Goal: Task Accomplishment & Management: Use online tool/utility

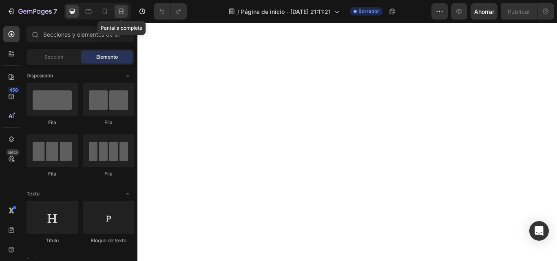
click at [117, 12] on icon at bounding box center [121, 11] width 8 height 8
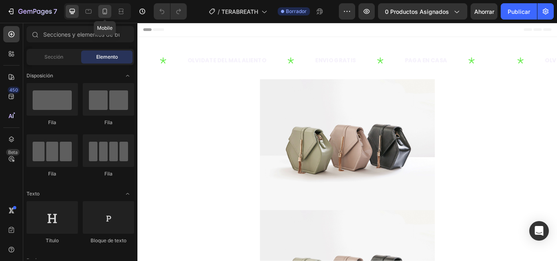
click at [109, 14] on icon at bounding box center [105, 11] width 8 height 8
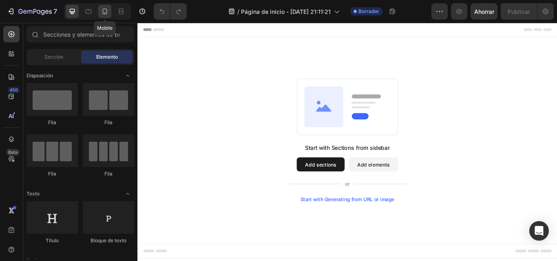
click at [106, 16] on div at bounding box center [104, 11] width 13 height 13
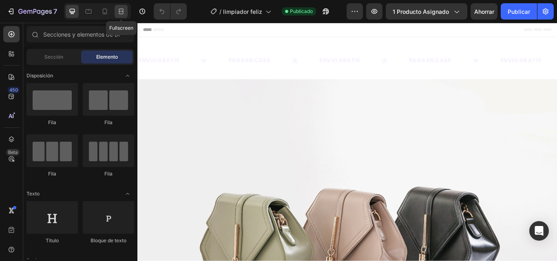
click at [124, 13] on icon at bounding box center [121, 11] width 8 height 8
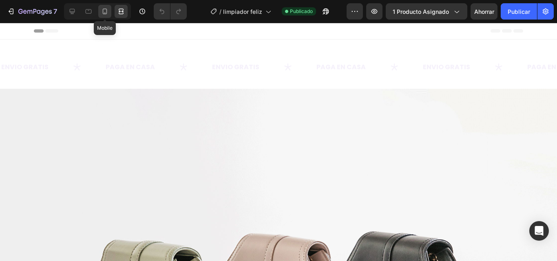
click at [103, 10] on icon at bounding box center [105, 12] width 4 height 6
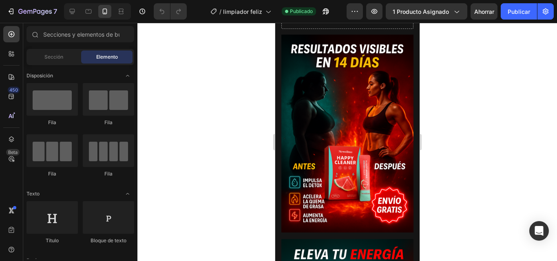
scroll to position [474, 0]
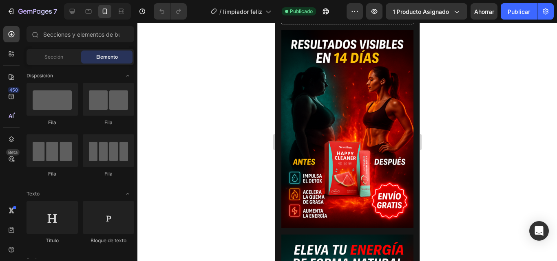
drag, startPoint x: 694, startPoint y: 64, endPoint x: 697, endPoint y: 90, distance: 25.4
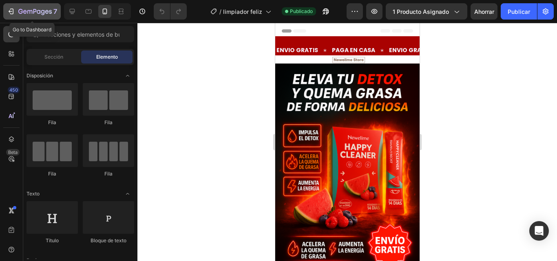
click at [15, 12] on icon "button" at bounding box center [11, 11] width 8 height 8
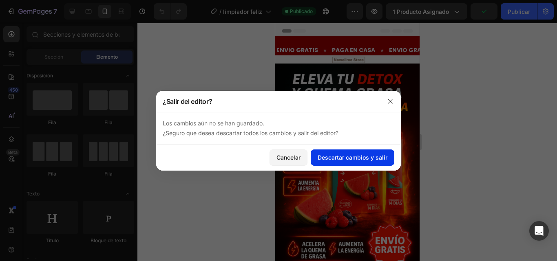
click at [330, 156] on font "Descartar cambios y salir" at bounding box center [353, 157] width 70 height 7
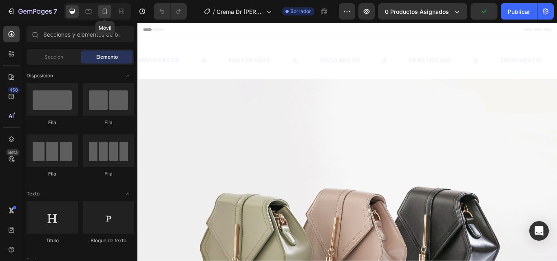
click at [106, 11] on icon at bounding box center [105, 12] width 4 height 6
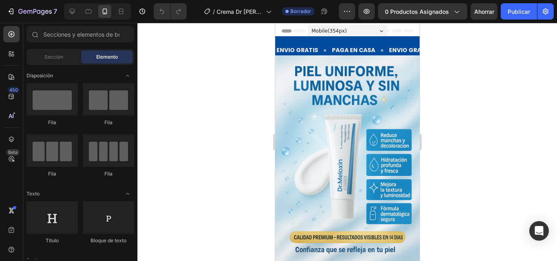
scroll to position [59, 0]
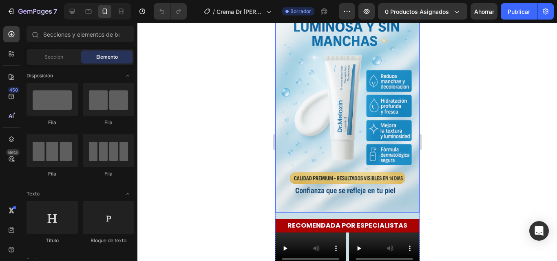
click at [366, 71] on img at bounding box center [347, 104] width 144 height 216
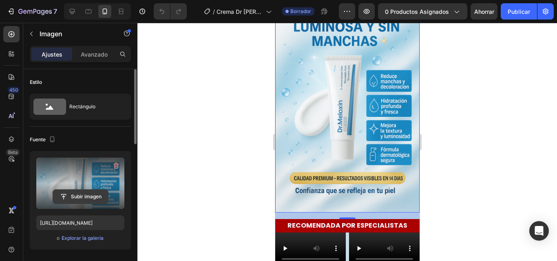
click at [85, 192] on input "file" at bounding box center [80, 197] width 55 height 14
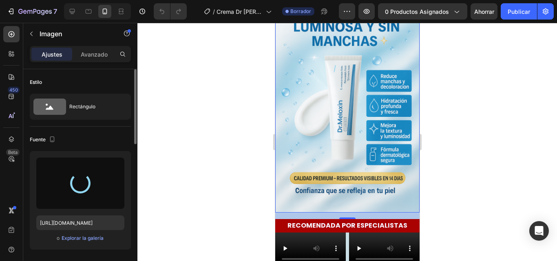
type input "https://cdn.shopify.com/s/files/1/0687/1767/4647/files/gempages_579090735328920…"
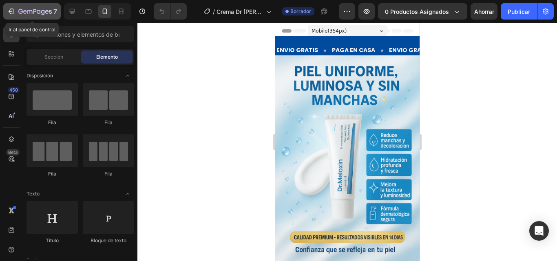
click at [14, 13] on icon "button" at bounding box center [11, 11] width 8 height 8
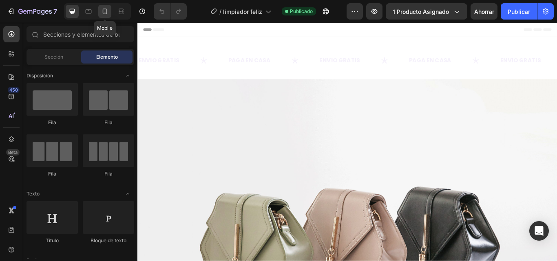
click at [108, 13] on icon at bounding box center [105, 11] width 8 height 8
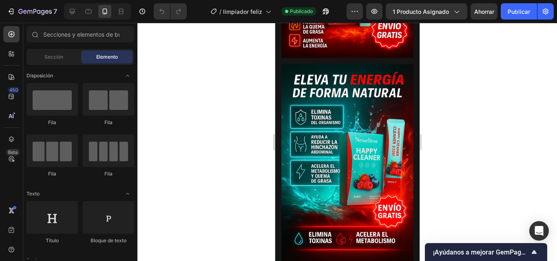
scroll to position [659, 0]
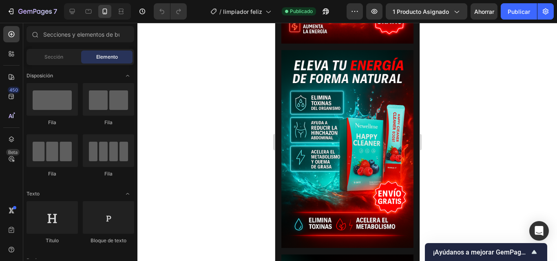
drag, startPoint x: 417, startPoint y: 79, endPoint x: 695, endPoint y: 120, distance: 281.0
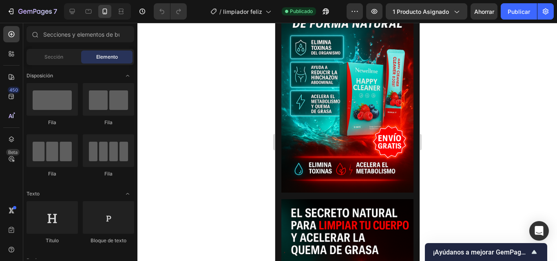
scroll to position [733, 0]
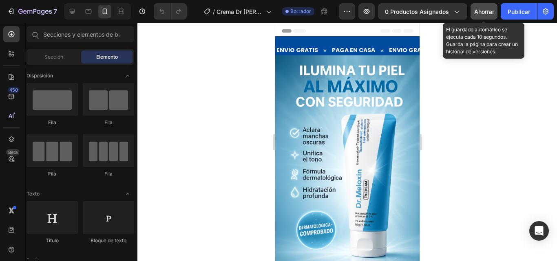
click at [477, 16] on button "Ahorrar" at bounding box center [483, 11] width 27 height 16
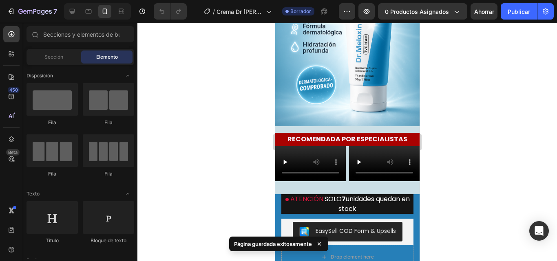
scroll to position [159, 0]
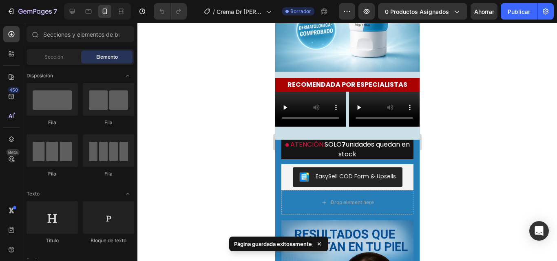
drag, startPoint x: 417, startPoint y: 44, endPoint x: 694, endPoint y: 93, distance: 281.6
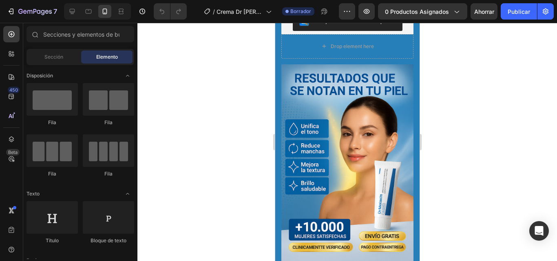
scroll to position [437, 0]
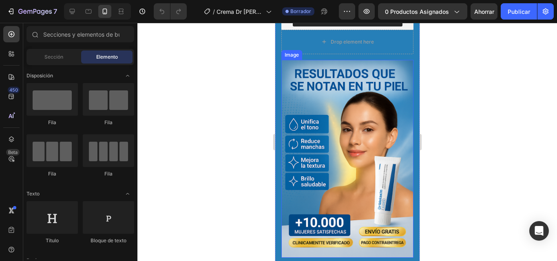
click at [404, 89] on img at bounding box center [347, 159] width 132 height 198
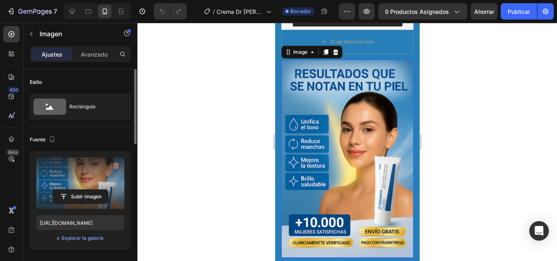
click at [90, 172] on label at bounding box center [80, 183] width 88 height 51
click at [90, 190] on input "file" at bounding box center [80, 197] width 55 height 14
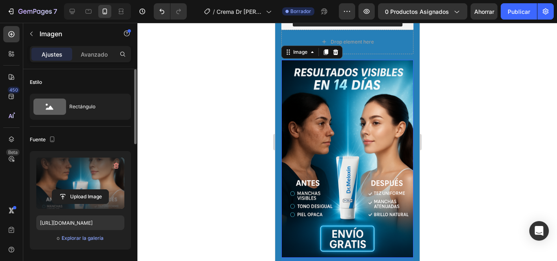
type input "https://cdn.shopify.com/s/files/1/0687/1767/4647/files/gempages_579090735328920…"
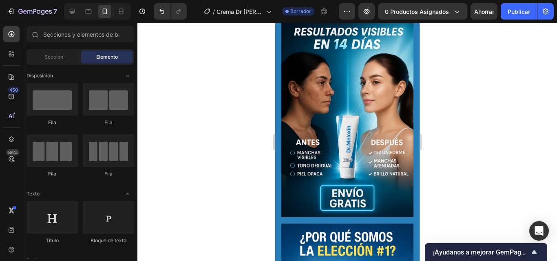
scroll to position [491, 0]
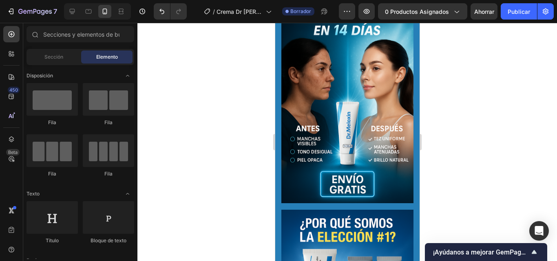
drag, startPoint x: 418, startPoint y: 69, endPoint x: 694, endPoint y: 103, distance: 277.6
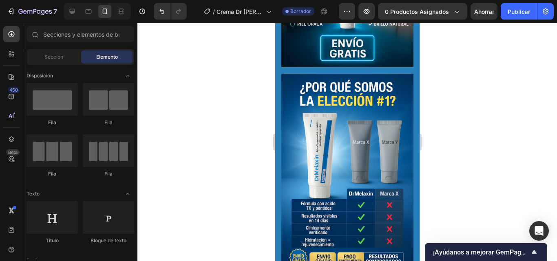
scroll to position [632, 0]
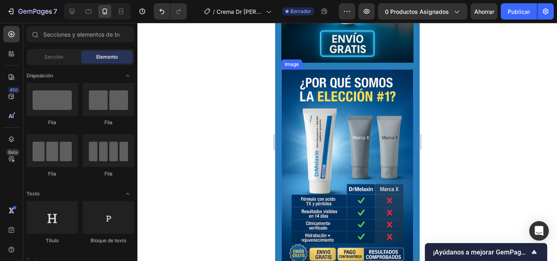
click at [359, 117] on img at bounding box center [347, 168] width 132 height 198
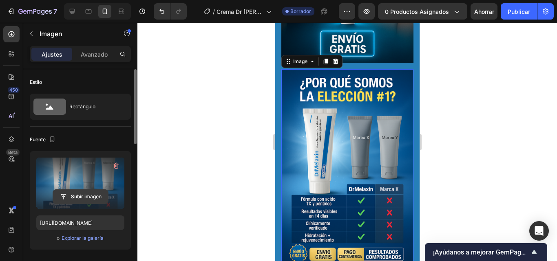
click at [79, 194] on input "file" at bounding box center [80, 197] width 55 height 14
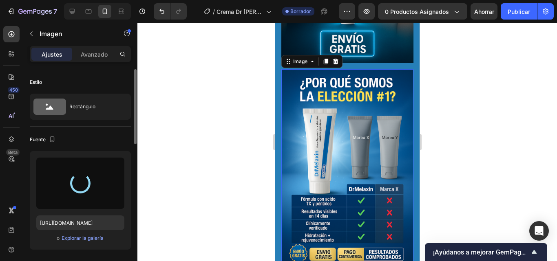
type input "https://cdn.shopify.com/s/files/1/0687/1767/4647/files/gempages_579090735328920…"
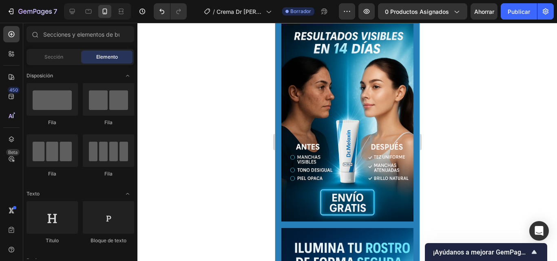
scroll to position [468, 0]
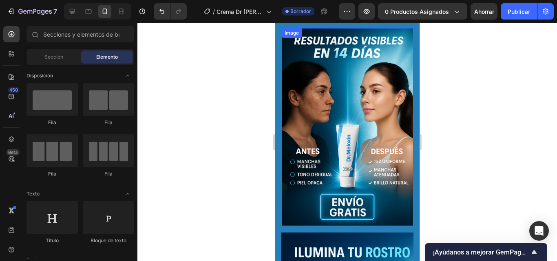
click at [387, 107] on img at bounding box center [347, 127] width 132 height 198
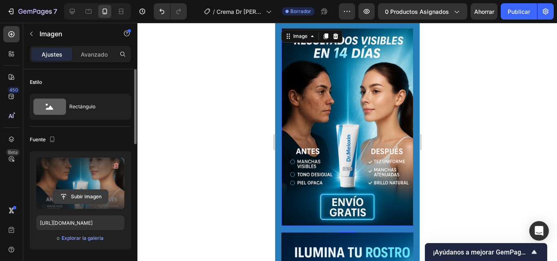
click at [86, 196] on input "file" at bounding box center [80, 197] width 55 height 14
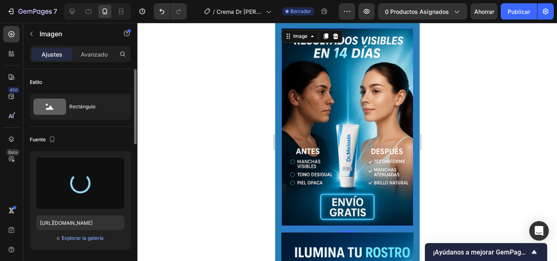
type input "https://cdn.shopify.com/s/files/1/0687/1767/4647/files/gempages_579090735328920…"
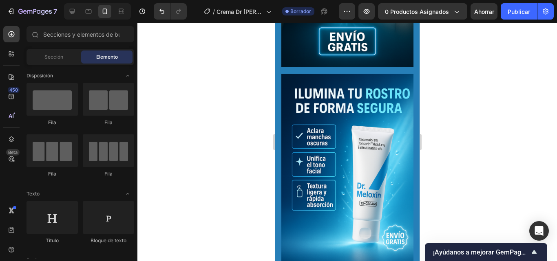
scroll to position [636, 0]
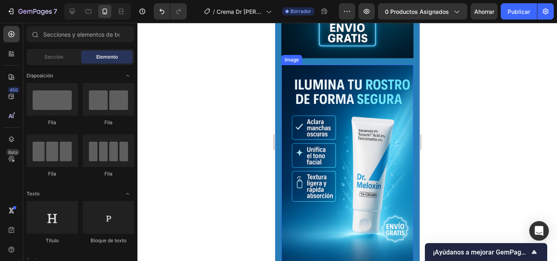
click at [389, 101] on img at bounding box center [347, 164] width 132 height 198
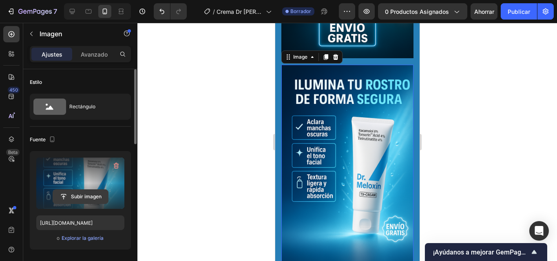
click at [89, 195] on input "file" at bounding box center [80, 197] width 55 height 14
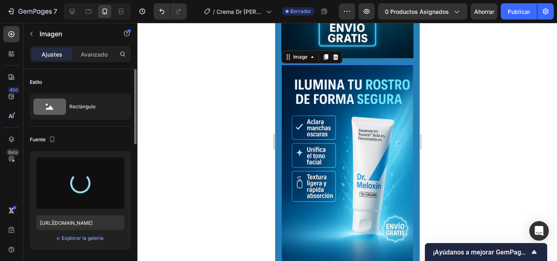
type input "https://cdn.shopify.com/s/files/1/0687/1767/4647/files/gempages_579090735328920…"
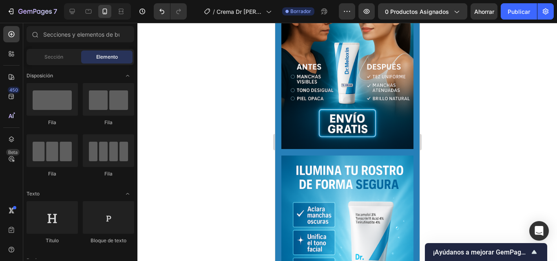
scroll to position [550, 0]
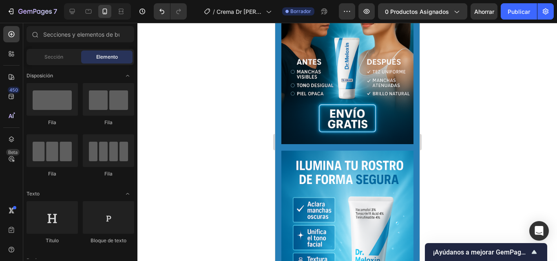
drag, startPoint x: 415, startPoint y: 65, endPoint x: 694, endPoint y: 113, distance: 282.6
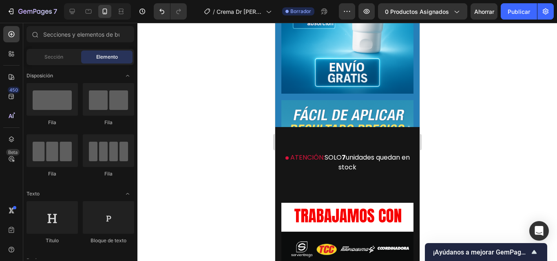
scroll to position [800, 0]
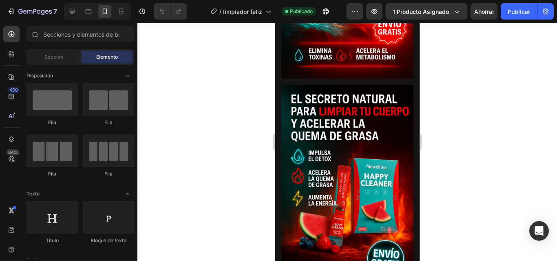
scroll to position [843, 0]
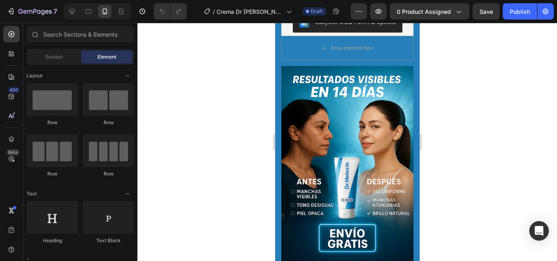
scroll to position [368, 0]
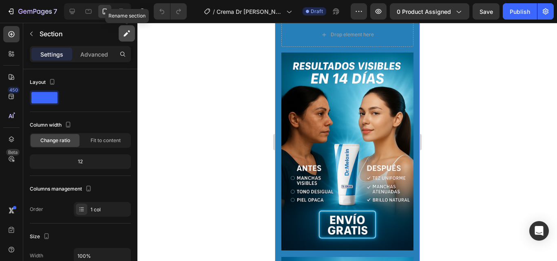
click at [125, 38] on button "button" at bounding box center [127, 33] width 16 height 16
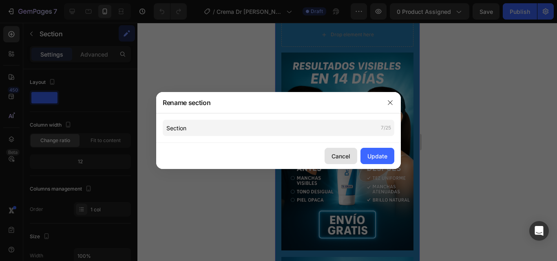
click at [337, 160] on div "Cancel" at bounding box center [340, 156] width 19 height 9
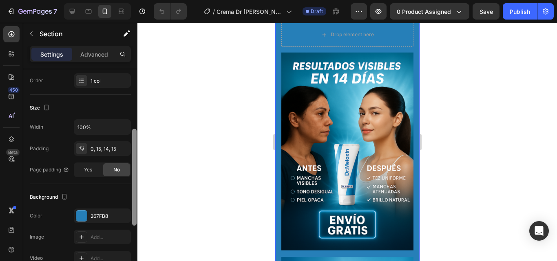
drag, startPoint x: 136, startPoint y: 143, endPoint x: 137, endPoint y: 202, distance: 58.7
click at [137, 202] on div at bounding box center [134, 177] width 6 height 215
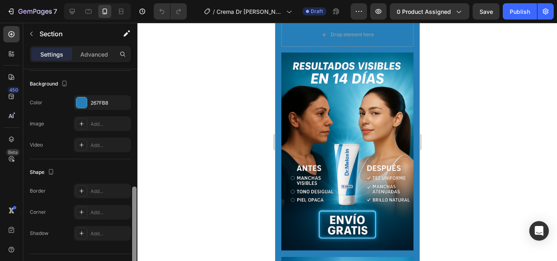
scroll to position [250, 0]
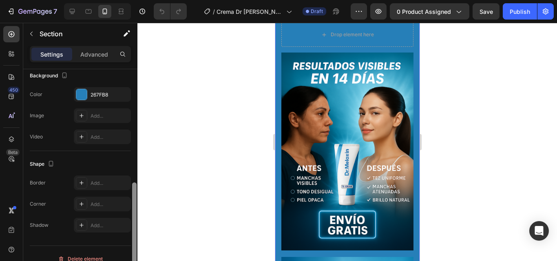
drag, startPoint x: 135, startPoint y: 170, endPoint x: 131, endPoint y: 224, distance: 54.7
click at [131, 224] on div at bounding box center [134, 176] width 6 height 215
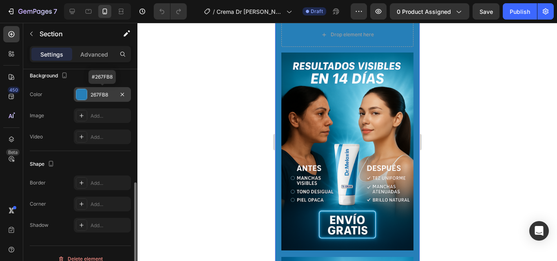
click at [86, 95] on div at bounding box center [81, 94] width 11 height 11
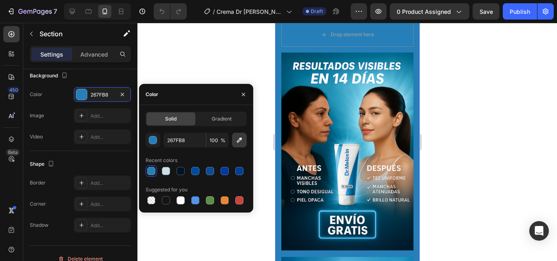
click at [240, 138] on icon "button" at bounding box center [239, 140] width 8 height 8
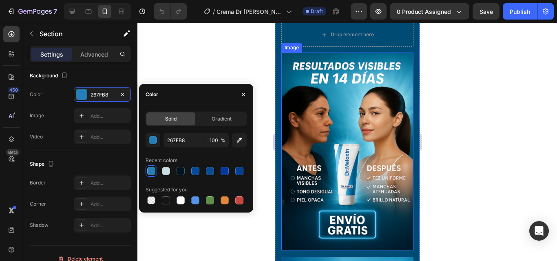
type input "004B74"
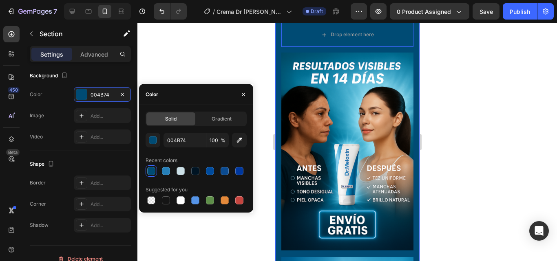
click at [445, 94] on div at bounding box center [346, 142] width 419 height 238
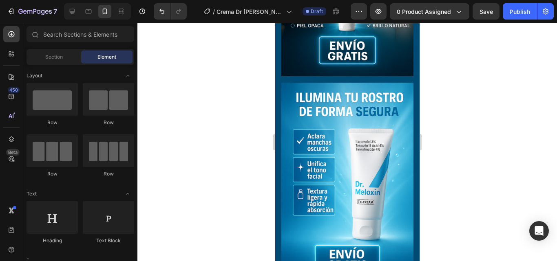
scroll to position [614, 0]
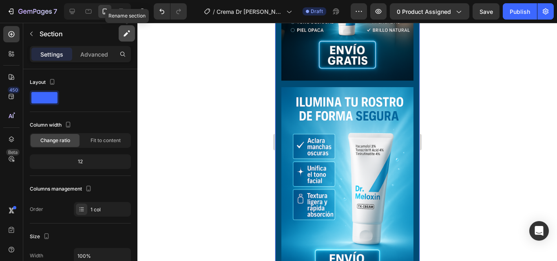
click at [129, 32] on icon "button" at bounding box center [129, 31] width 2 height 2
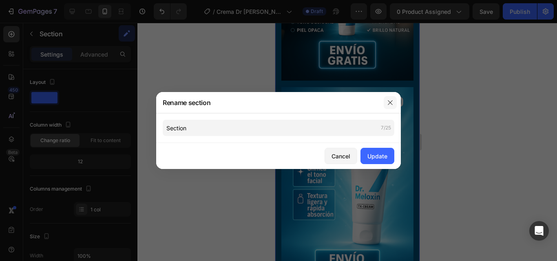
click at [390, 96] on button "button" at bounding box center [390, 102] width 13 height 13
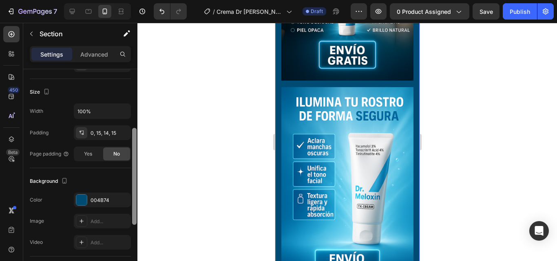
drag, startPoint x: 134, startPoint y: 84, endPoint x: 137, endPoint y: 150, distance: 66.1
click at [137, 150] on div at bounding box center [134, 172] width 6 height 215
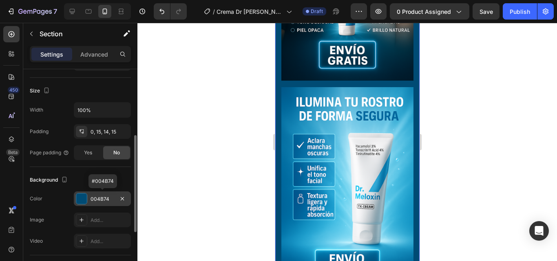
click at [85, 201] on div at bounding box center [81, 199] width 11 height 11
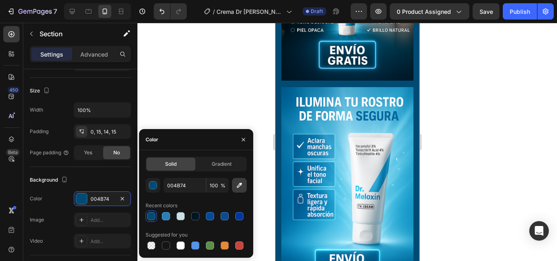
click at [235, 184] on button "button" at bounding box center [239, 185] width 15 height 15
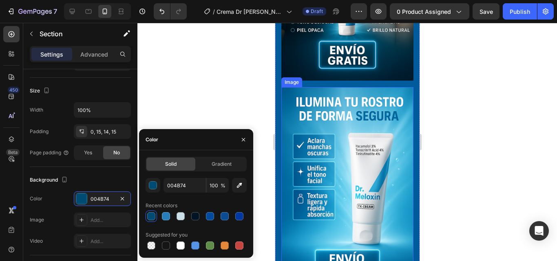
type input "005B9C"
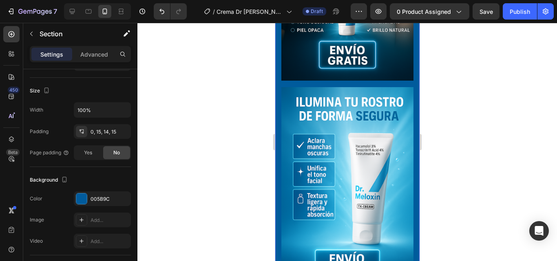
click at [267, 84] on div at bounding box center [346, 142] width 419 height 238
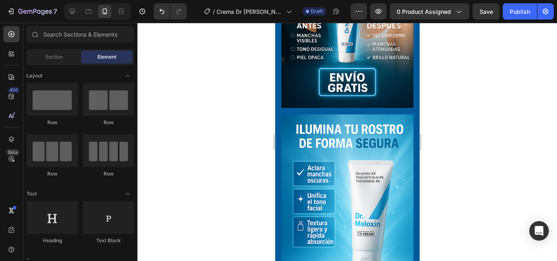
scroll to position [564, 0]
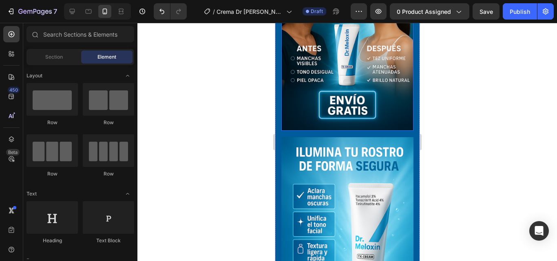
click at [406, 104] on img at bounding box center [347, 32] width 132 height 198
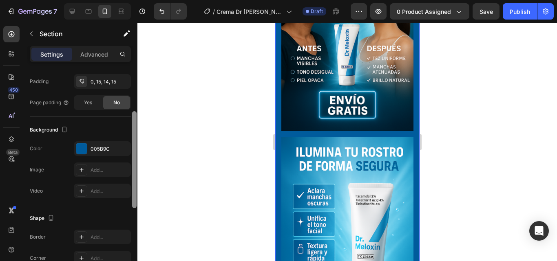
drag, startPoint x: 135, startPoint y: 94, endPoint x: 133, endPoint y: 186, distance: 91.7
click at [133, 186] on div at bounding box center [134, 159] width 4 height 97
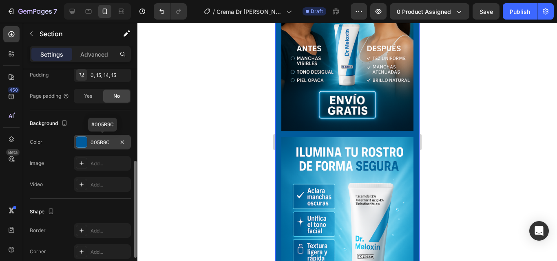
click at [116, 144] on div "005B9C" at bounding box center [102, 142] width 57 height 15
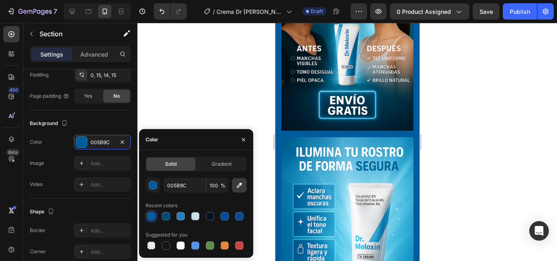
click at [244, 188] on button "button" at bounding box center [239, 185] width 15 height 15
type input "001626"
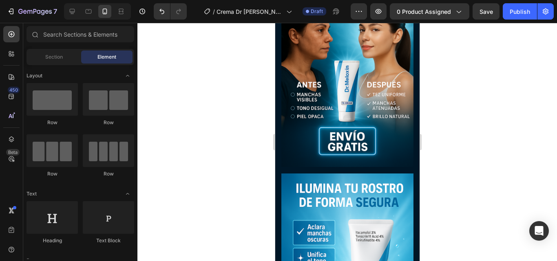
scroll to position [532, 0]
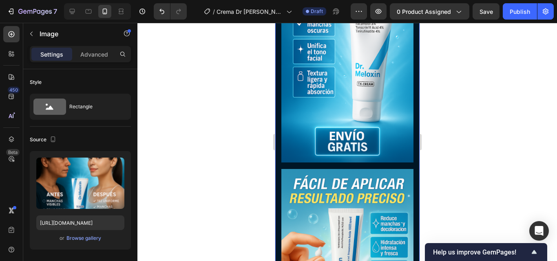
scroll to position [337, 0]
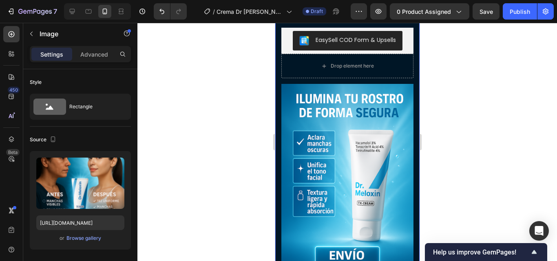
click at [434, 113] on div at bounding box center [346, 142] width 419 height 238
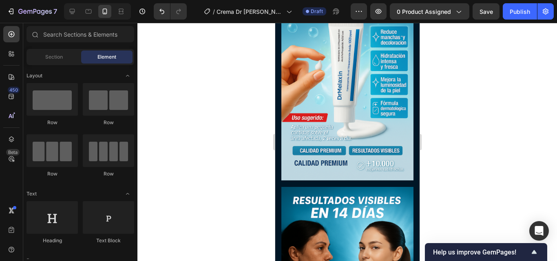
scroll to position [723, 0]
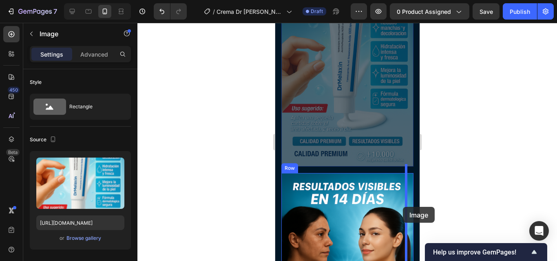
drag, startPoint x: 405, startPoint y: 99, endPoint x: 402, endPoint y: 208, distance: 108.5
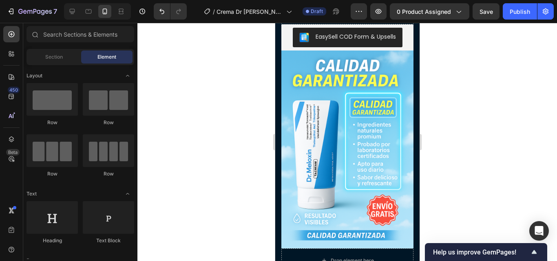
scroll to position [1142, 0]
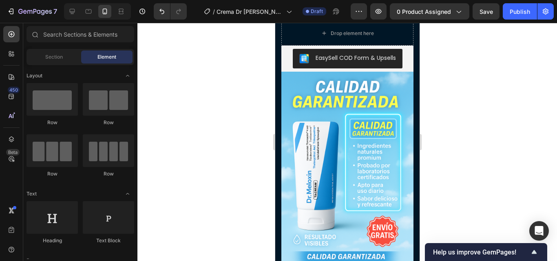
drag, startPoint x: 417, startPoint y: 133, endPoint x: 695, endPoint y: 204, distance: 286.9
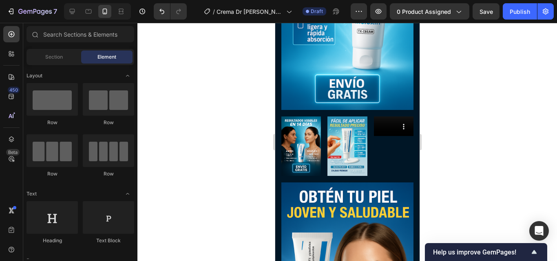
scroll to position [588, 0]
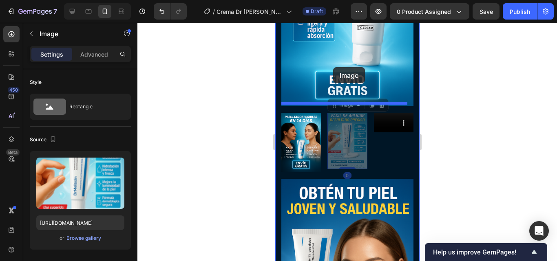
drag, startPoint x: 342, startPoint y: 121, endPoint x: 333, endPoint y: 67, distance: 54.7
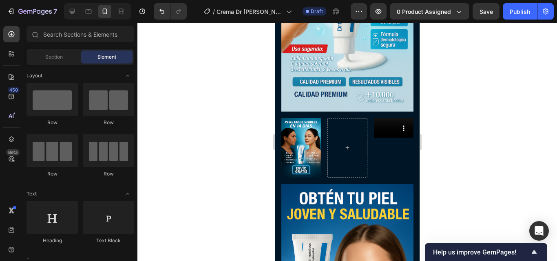
scroll to position [783, 0]
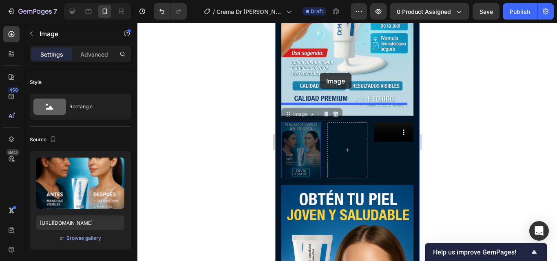
drag, startPoint x: 318, startPoint y: 123, endPoint x: 319, endPoint y: 73, distance: 50.6
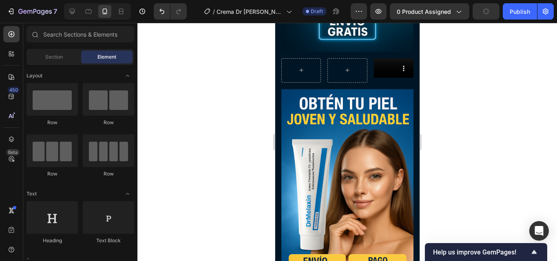
scroll to position [979, 0]
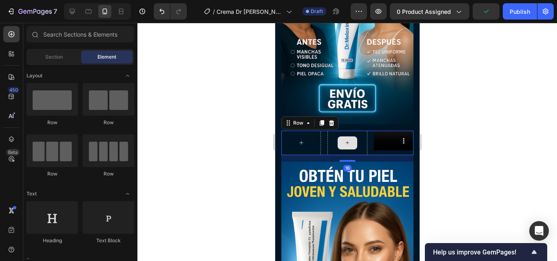
click at [345, 131] on div at bounding box center [347, 143] width 40 height 24
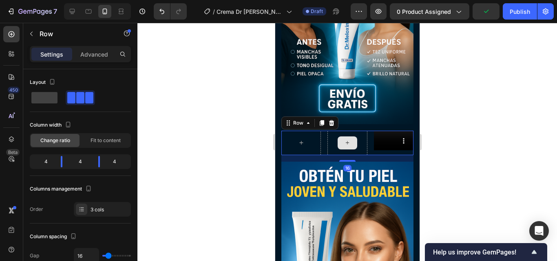
click at [345, 131] on div at bounding box center [347, 143] width 40 height 24
click at [331, 120] on icon at bounding box center [331, 123] width 5 height 6
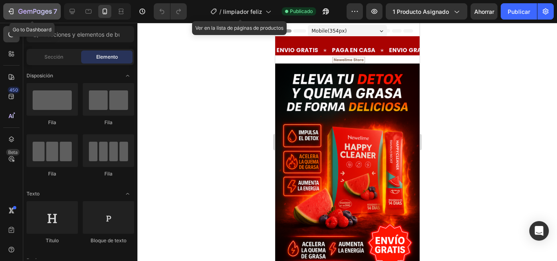
click at [13, 9] on icon "button" at bounding box center [11, 11] width 8 height 8
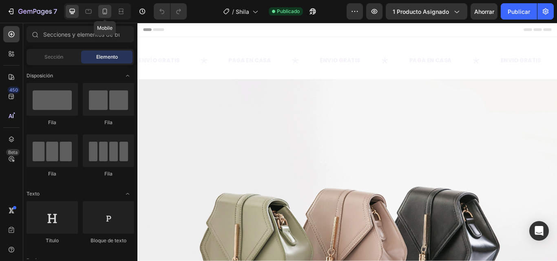
click at [105, 14] on icon at bounding box center [105, 12] width 4 height 6
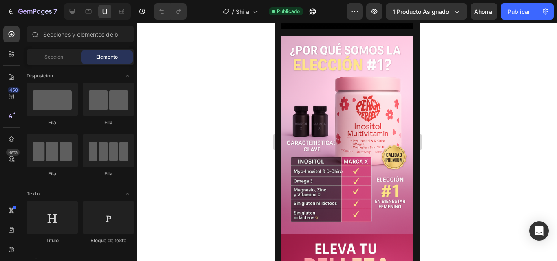
scroll to position [548, 0]
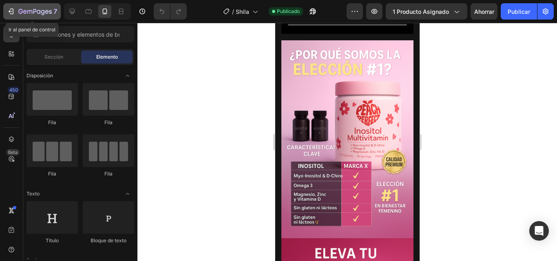
click at [15, 9] on div "7" at bounding box center [32, 12] width 50 height 10
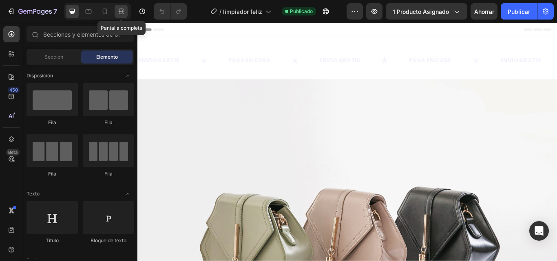
click at [121, 12] on icon at bounding box center [121, 11] width 8 height 8
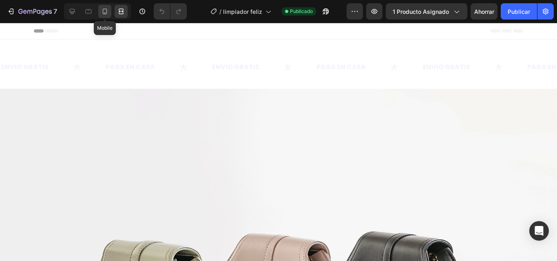
click at [110, 7] on div at bounding box center [104, 11] width 13 height 13
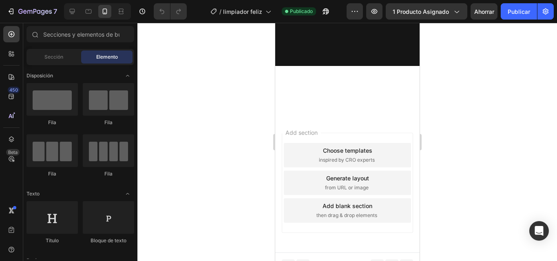
scroll to position [1056, 0]
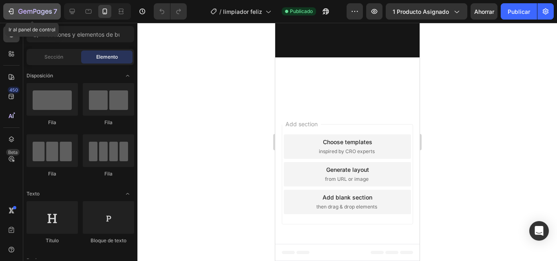
click at [21, 6] on button "7" at bounding box center [31, 11] width 57 height 16
